Goal: Task Accomplishment & Management: Use online tool/utility

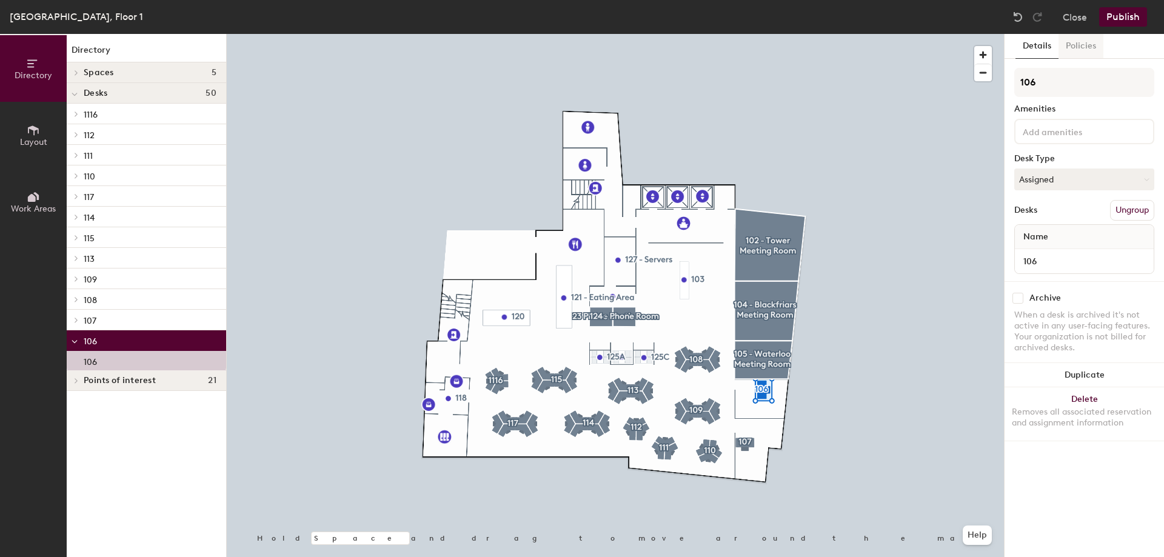
click at [1080, 44] on button "Policies" at bounding box center [1080, 46] width 45 height 25
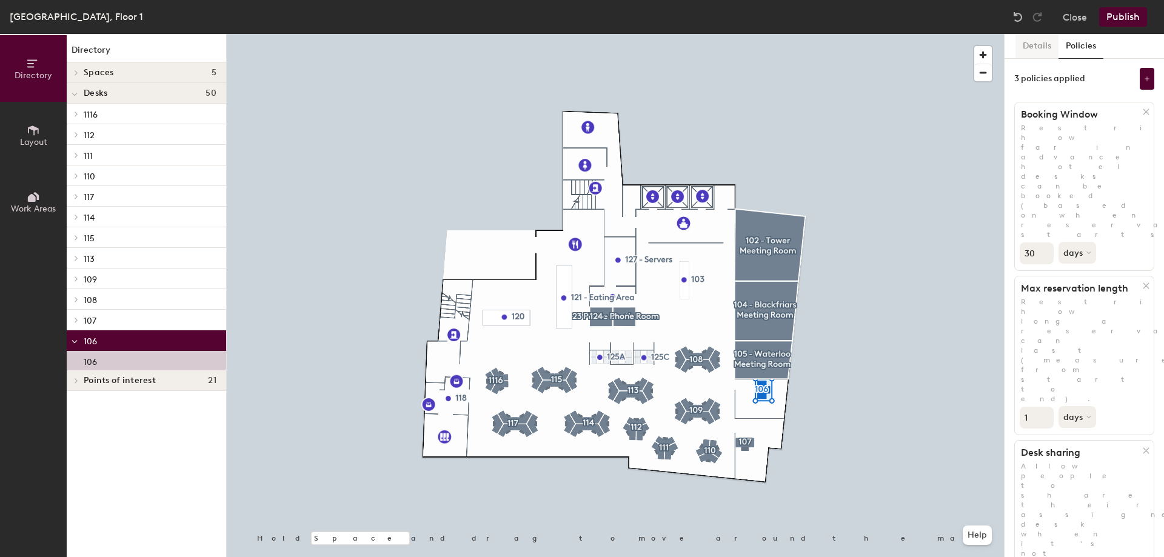
click at [1041, 47] on button "Details" at bounding box center [1036, 46] width 43 height 25
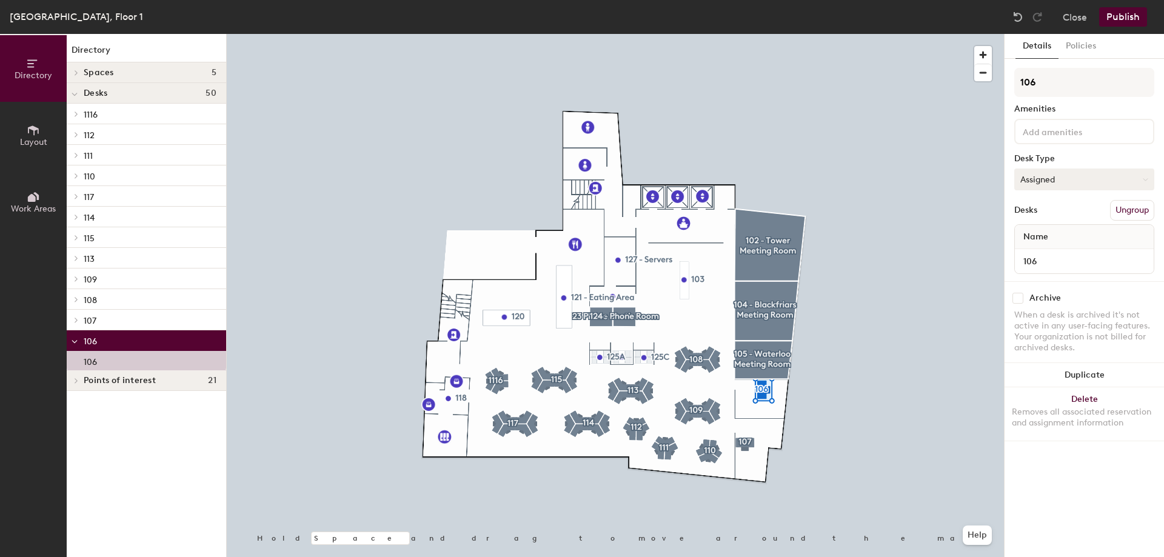
click at [1073, 180] on button "Assigned" at bounding box center [1084, 180] width 140 height 22
click at [1056, 217] on div "Assigned" at bounding box center [1075, 217] width 121 height 18
click at [1122, 19] on button "Publish" at bounding box center [1123, 16] width 48 height 19
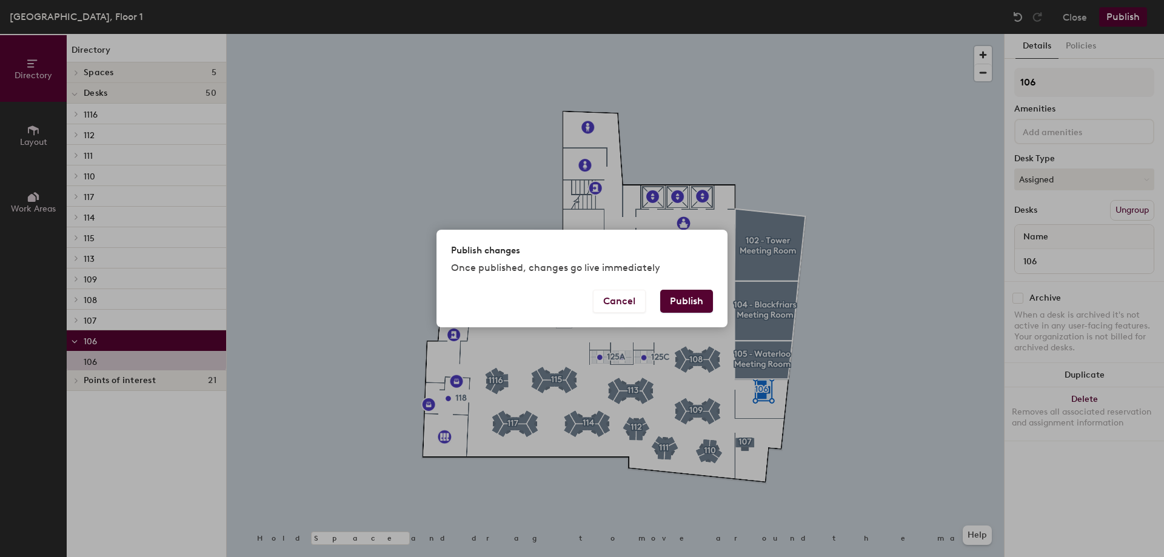
click at [687, 305] on button "Publish" at bounding box center [686, 301] width 53 height 23
